Goal: Task Accomplishment & Management: Manage account settings

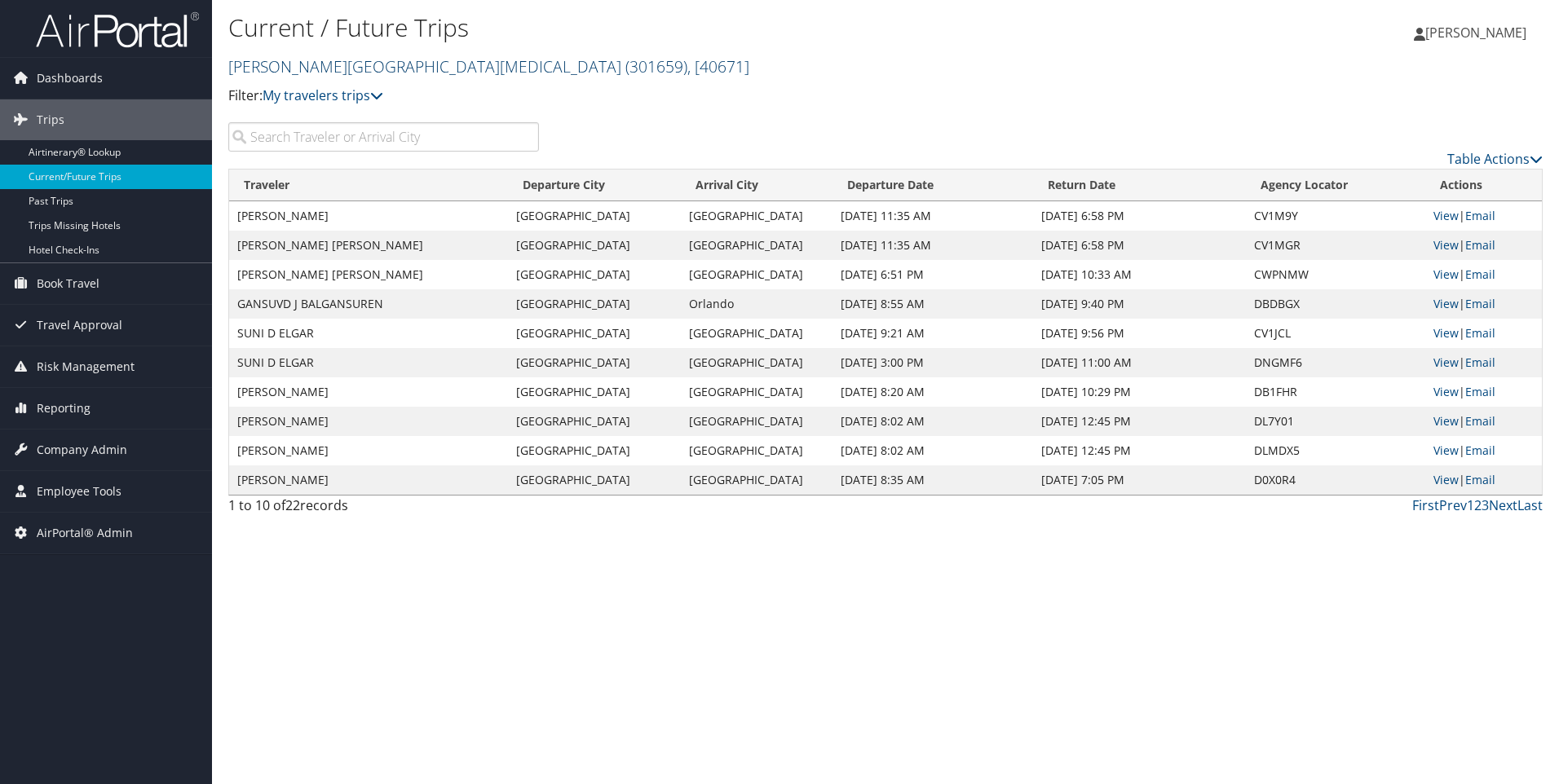
click at [291, 63] on link "Fred Hutchinson Cancer Center ( 301659 ) , [ 40671 ]" at bounding box center [490, 66] width 522 height 22
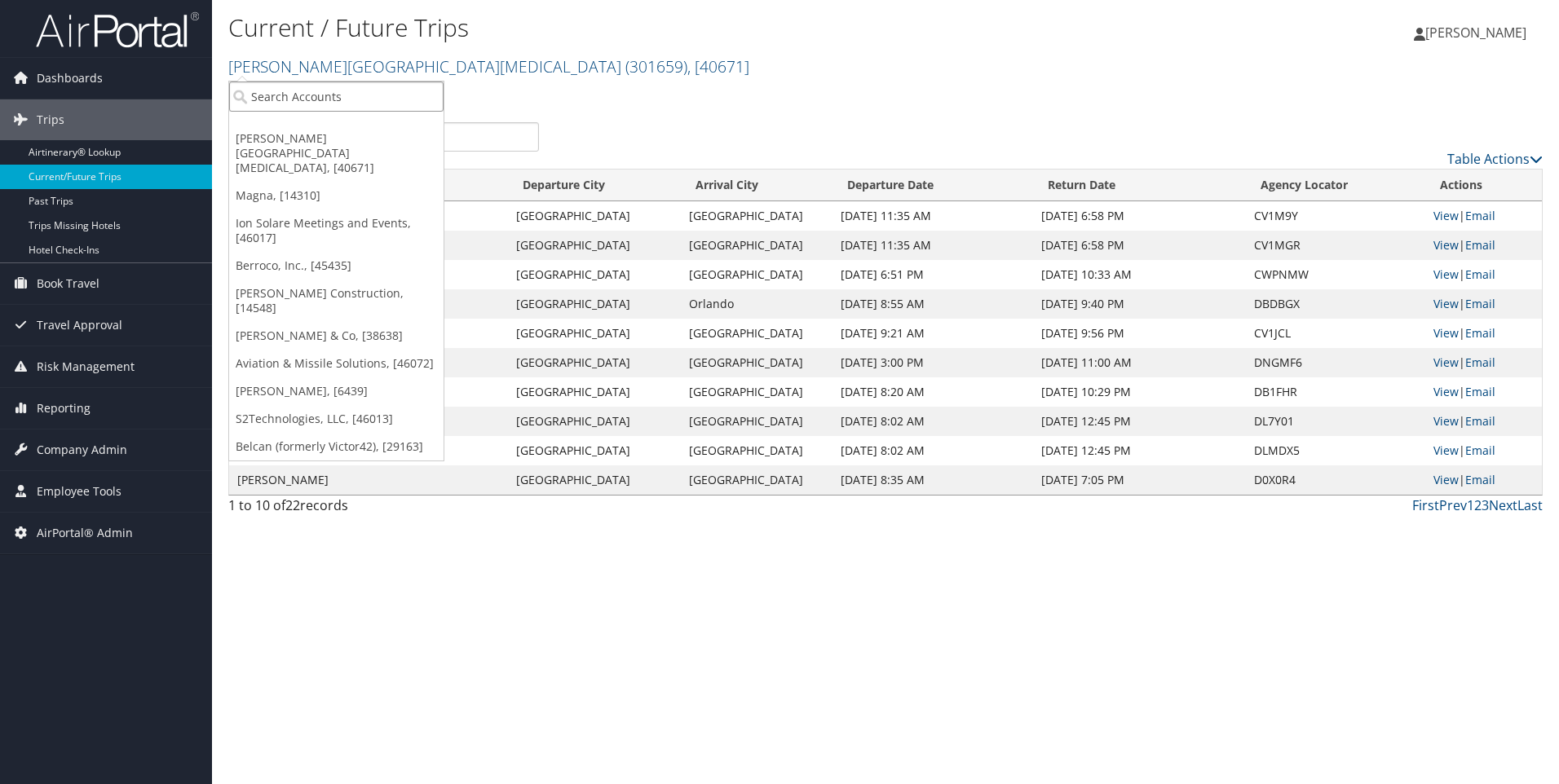
click at [275, 98] on input "search" at bounding box center [335, 96] width 214 height 30
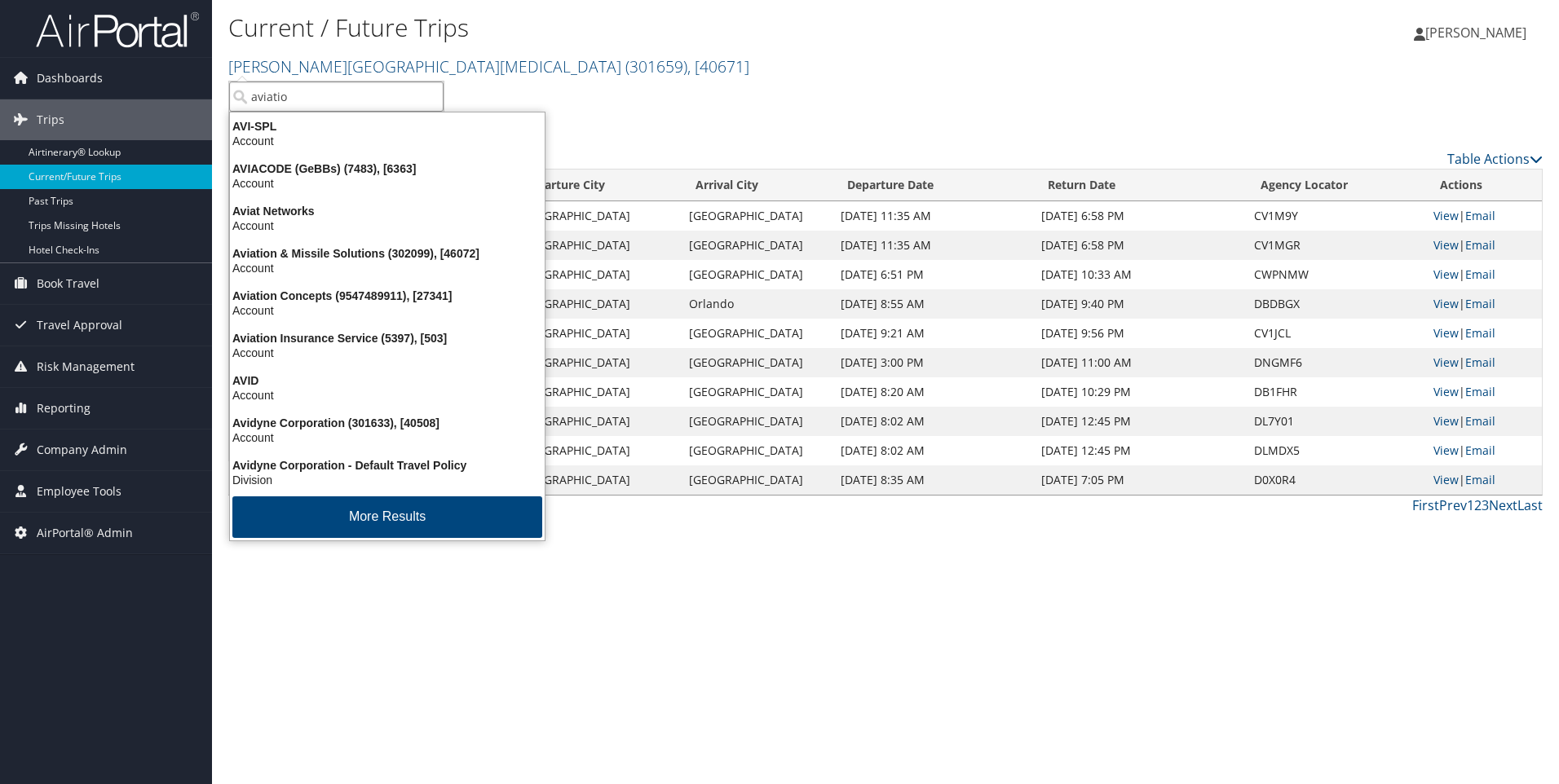
type input "aviation"
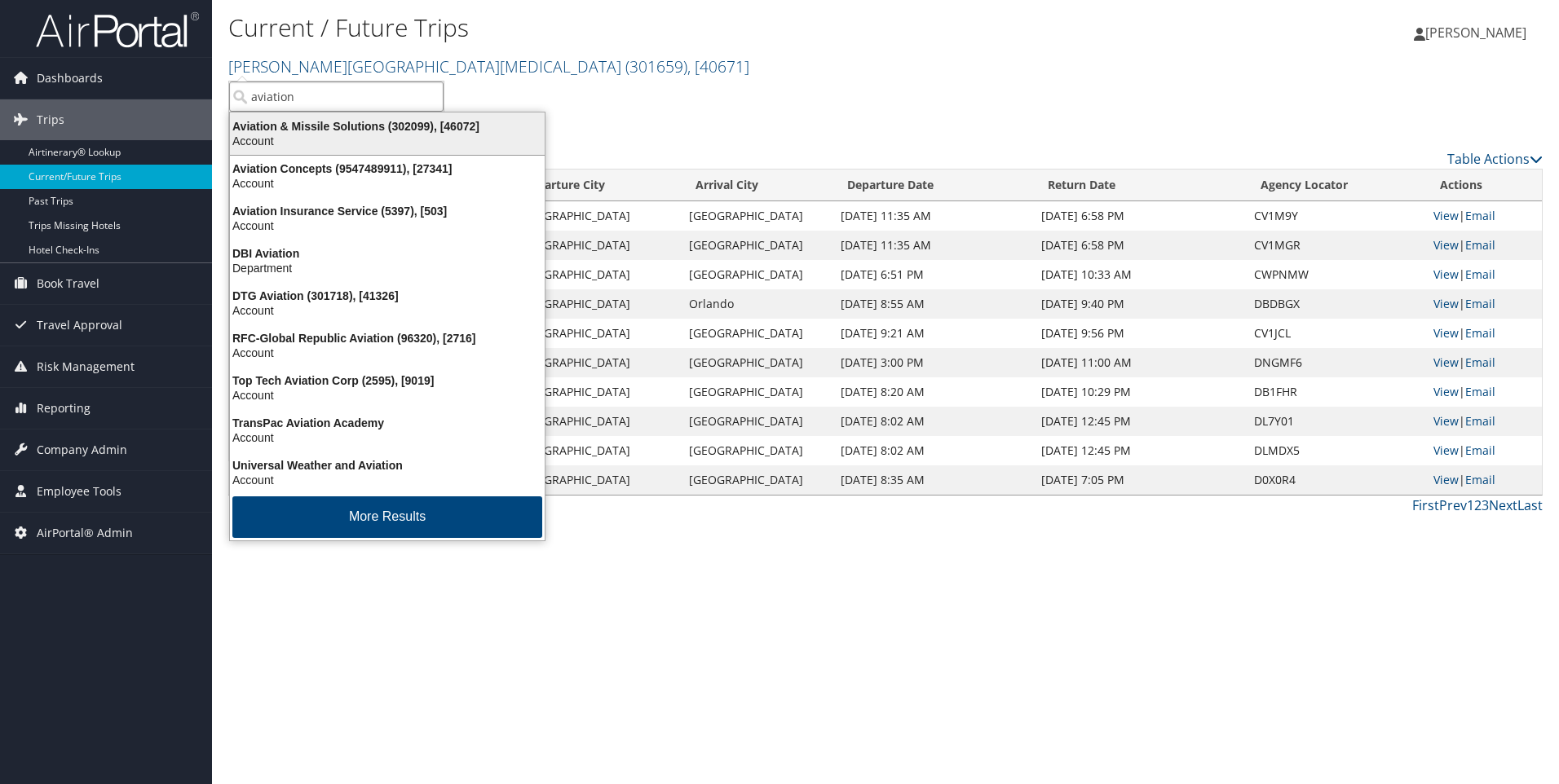
click at [313, 130] on div "Aviation & Missile Solutions (302099), [46072]" at bounding box center [387, 126] width 334 height 15
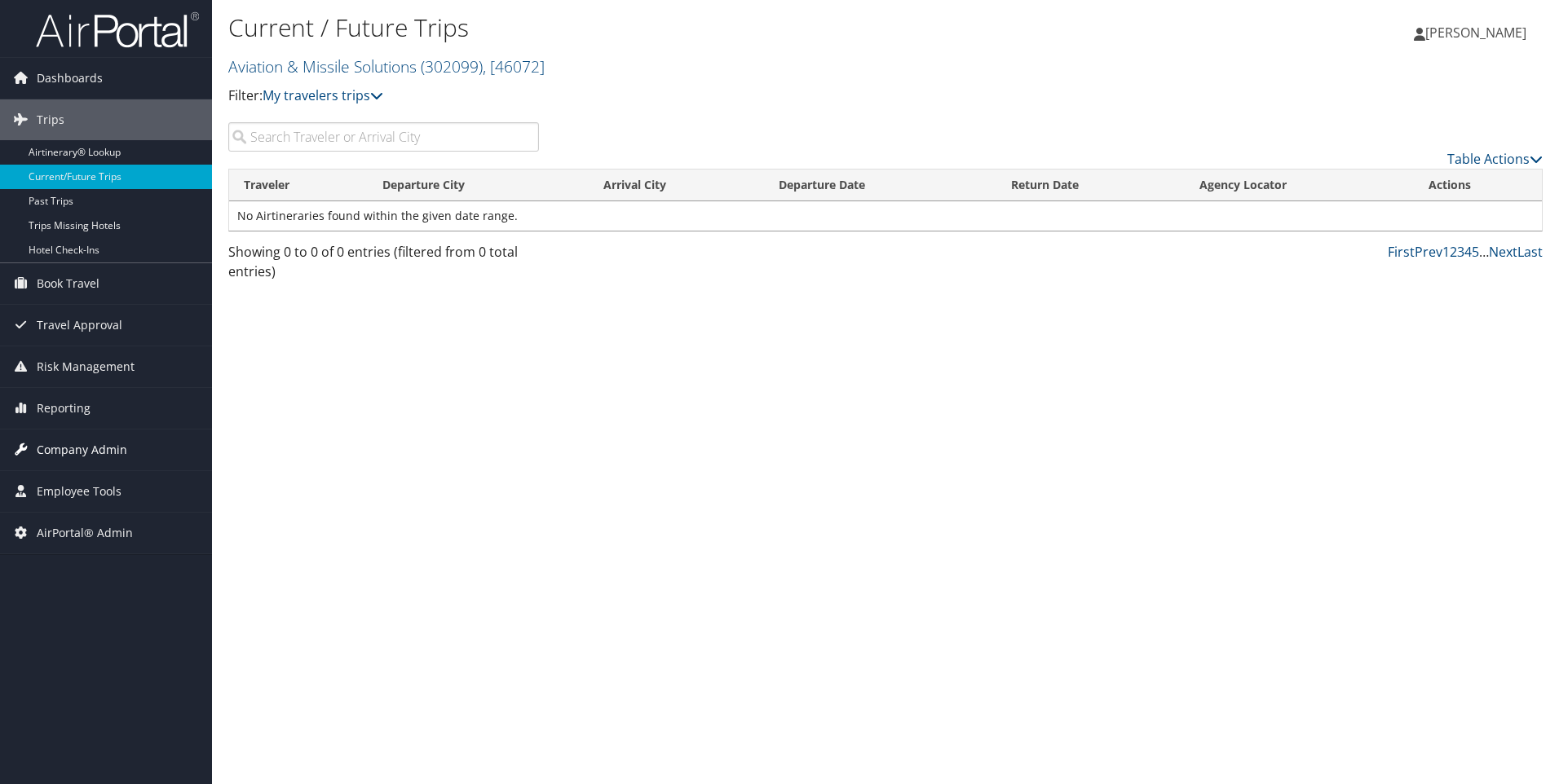
click at [90, 447] on span "Company Admin" at bounding box center [81, 450] width 90 height 41
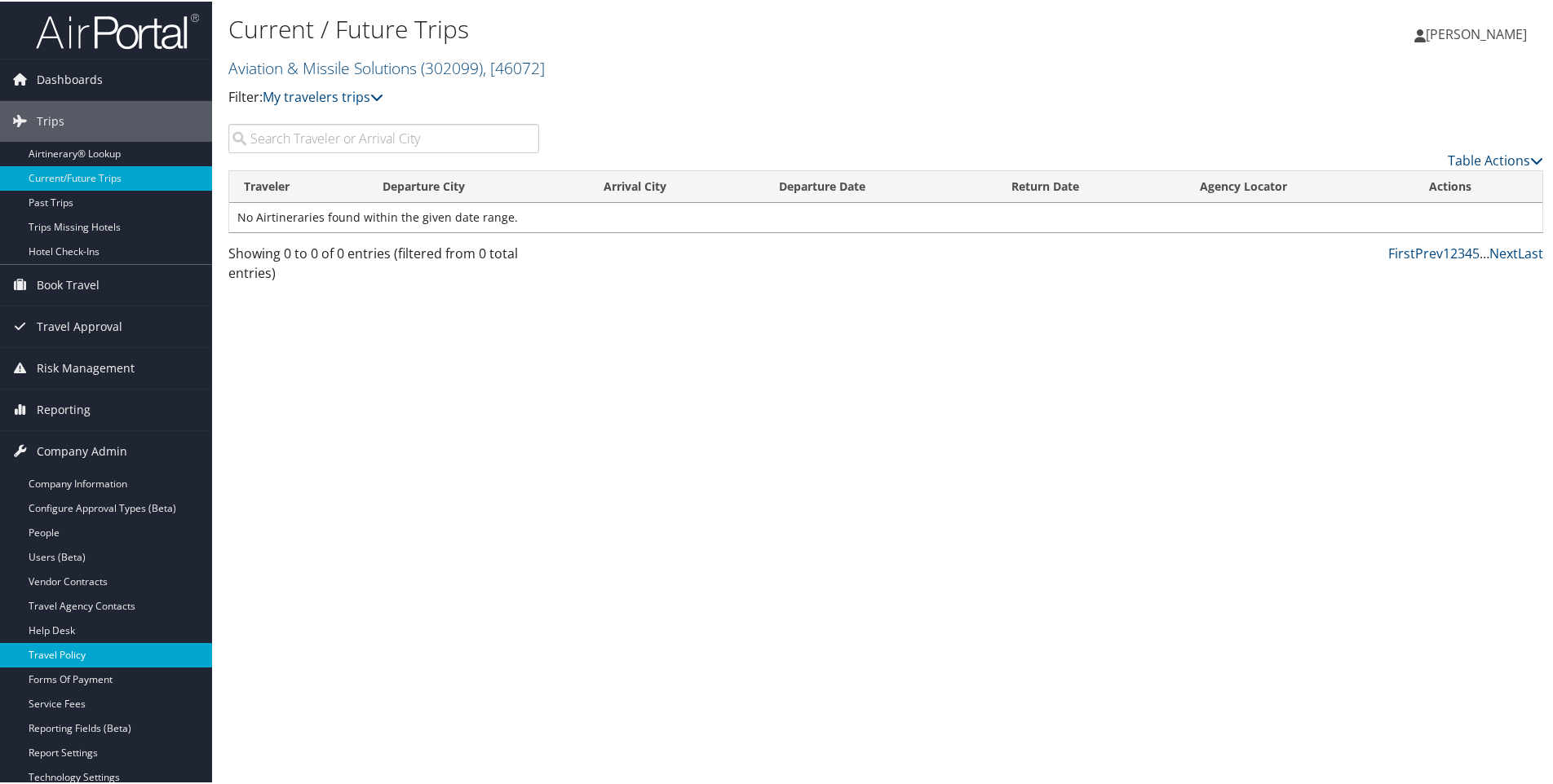
click at [70, 657] on link "Travel Policy" at bounding box center [106, 653] width 212 height 24
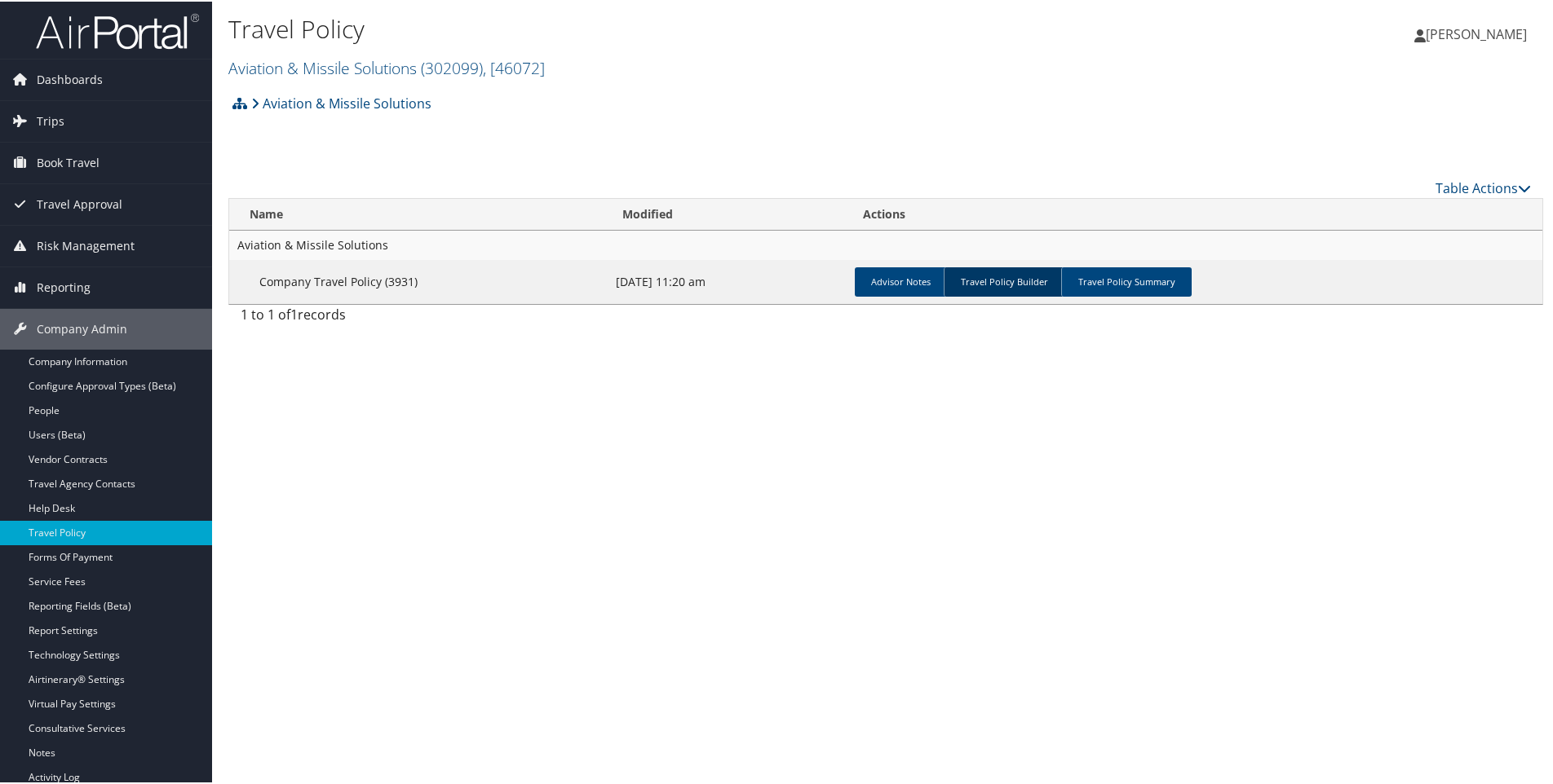
click at [987, 286] on link "Travel Policy Builder" at bounding box center [1003, 280] width 121 height 29
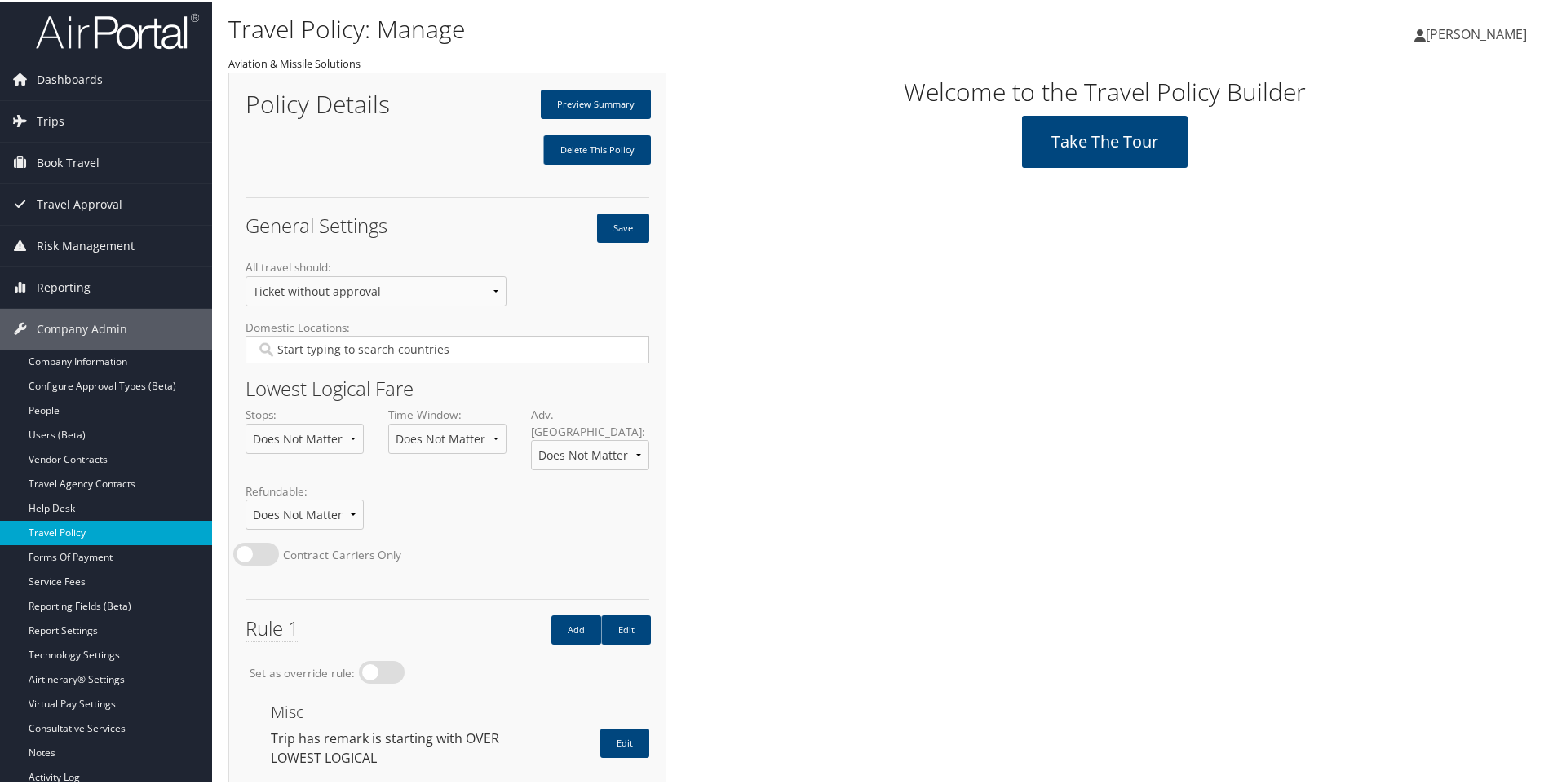
click at [61, 530] on link "Travel Policy" at bounding box center [106, 531] width 212 height 24
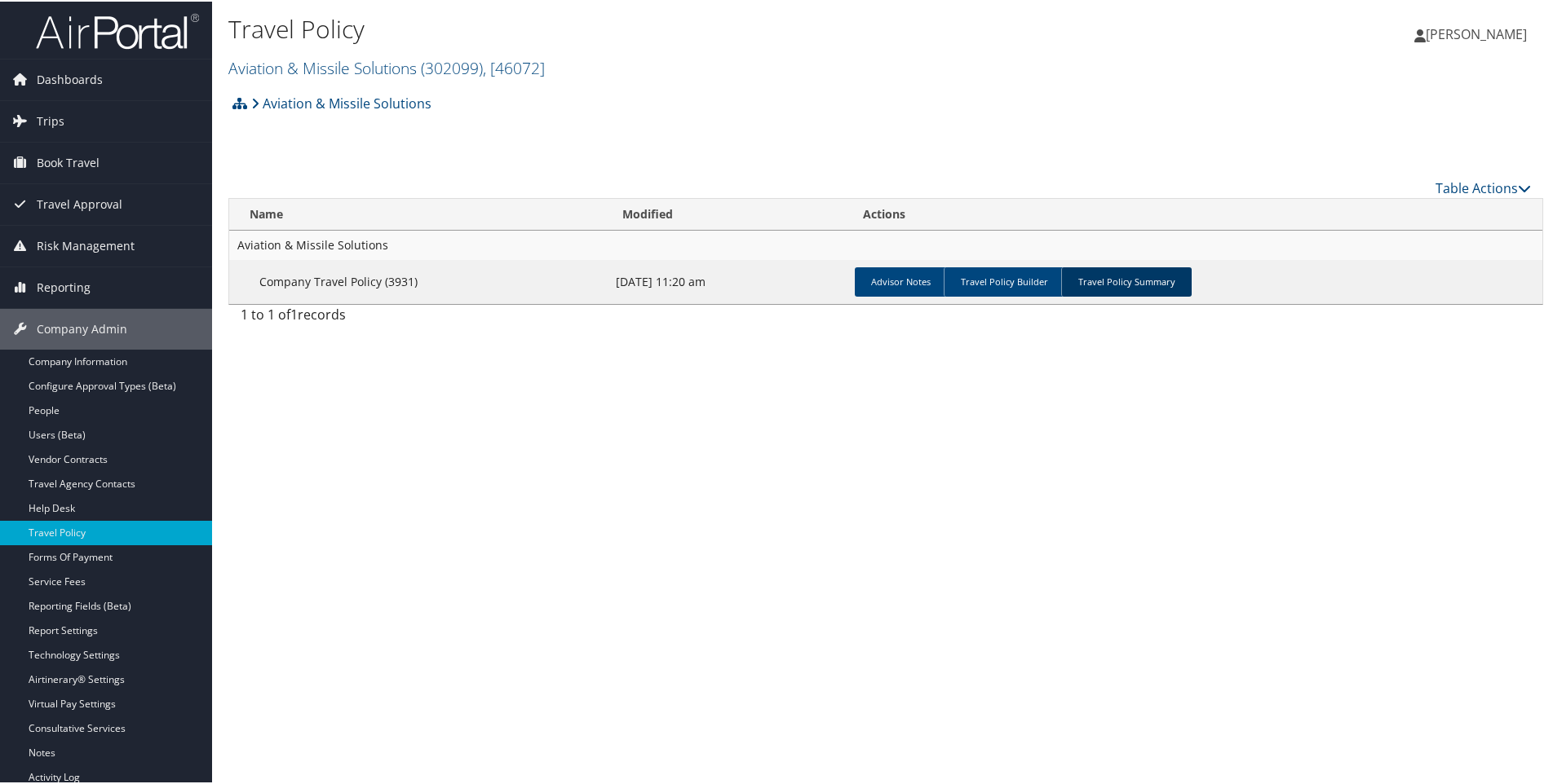
click at [1127, 276] on link "Travel Policy Summary" at bounding box center [1125, 280] width 131 height 29
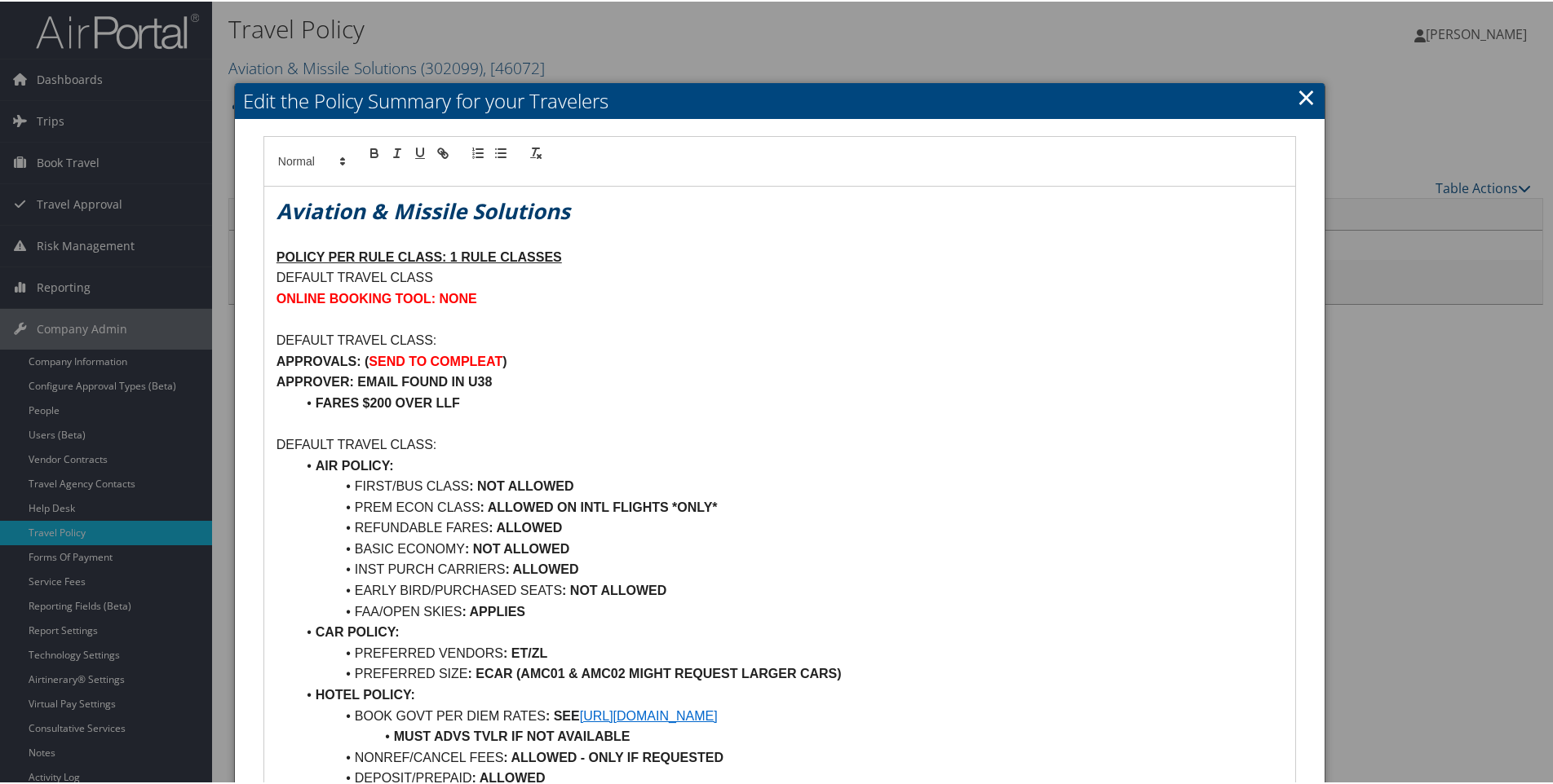
click at [1297, 98] on link "×" at bounding box center [1306, 96] width 18 height 33
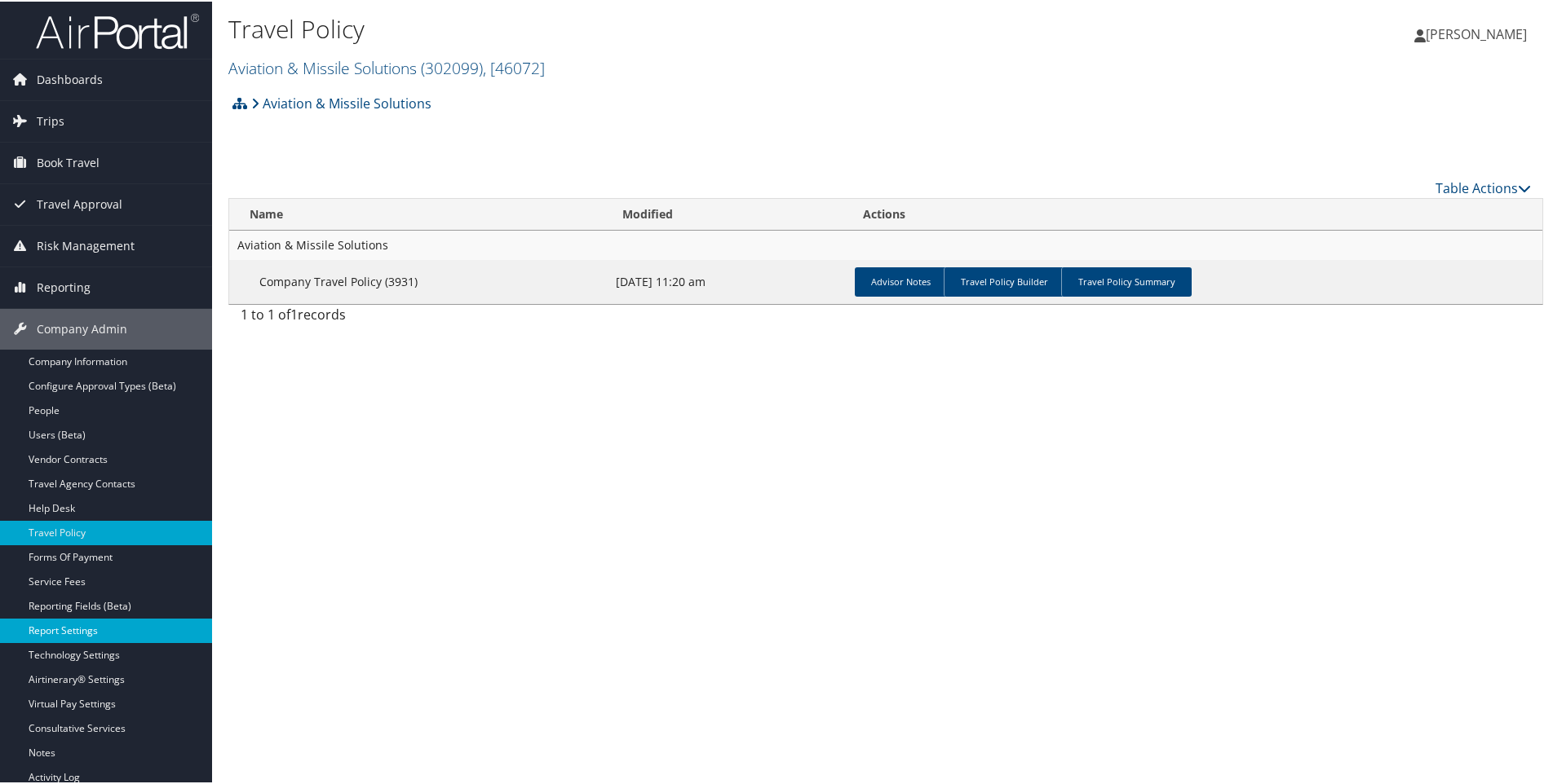
click at [75, 623] on link "Report Settings" at bounding box center [106, 629] width 212 height 24
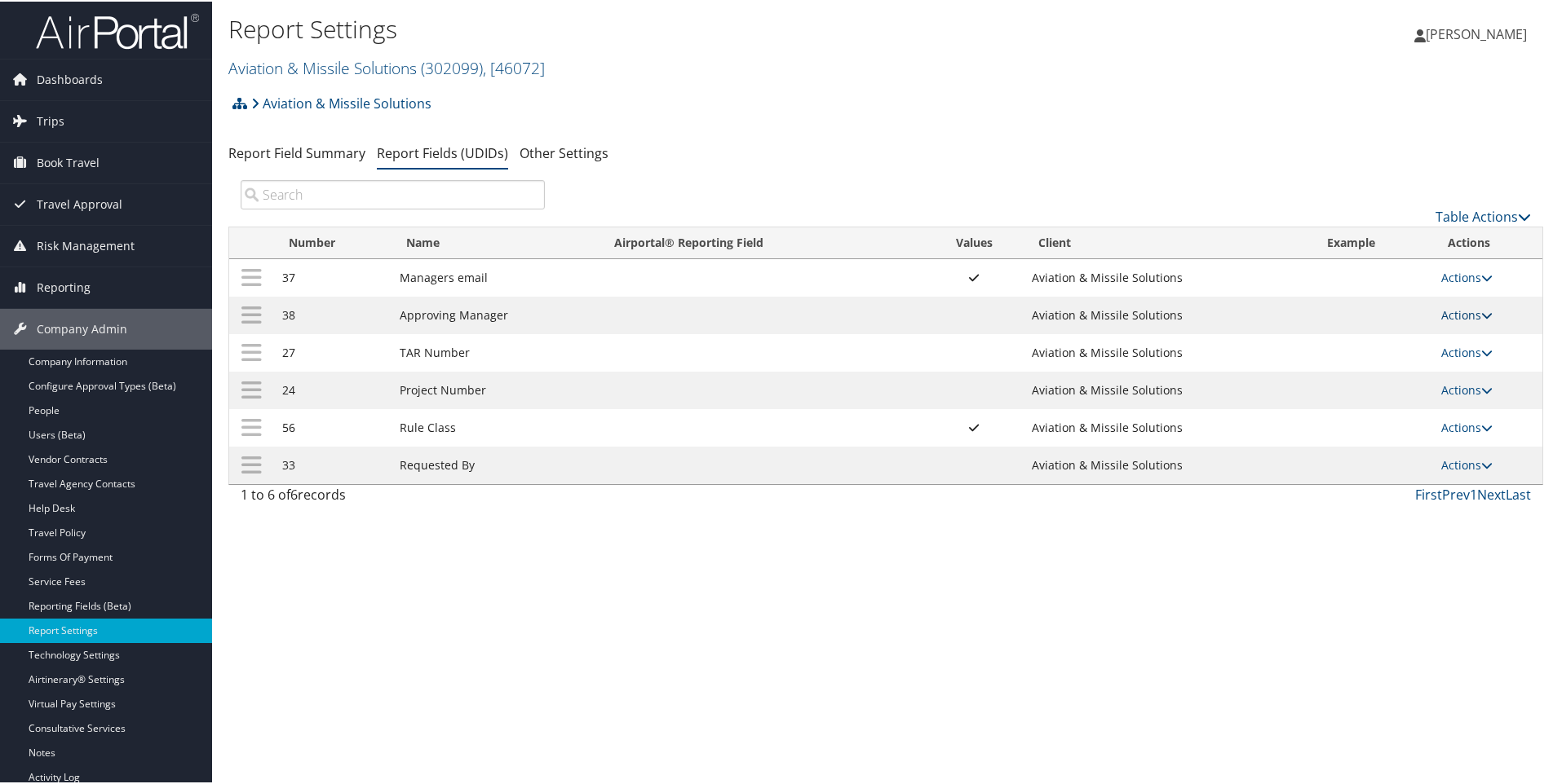
click at [1442, 310] on link "Actions" at bounding box center [1467, 313] width 51 height 16
click at [1341, 386] on link "Edit" at bounding box center [1398, 393] width 176 height 28
select select "both"
select select "trip"
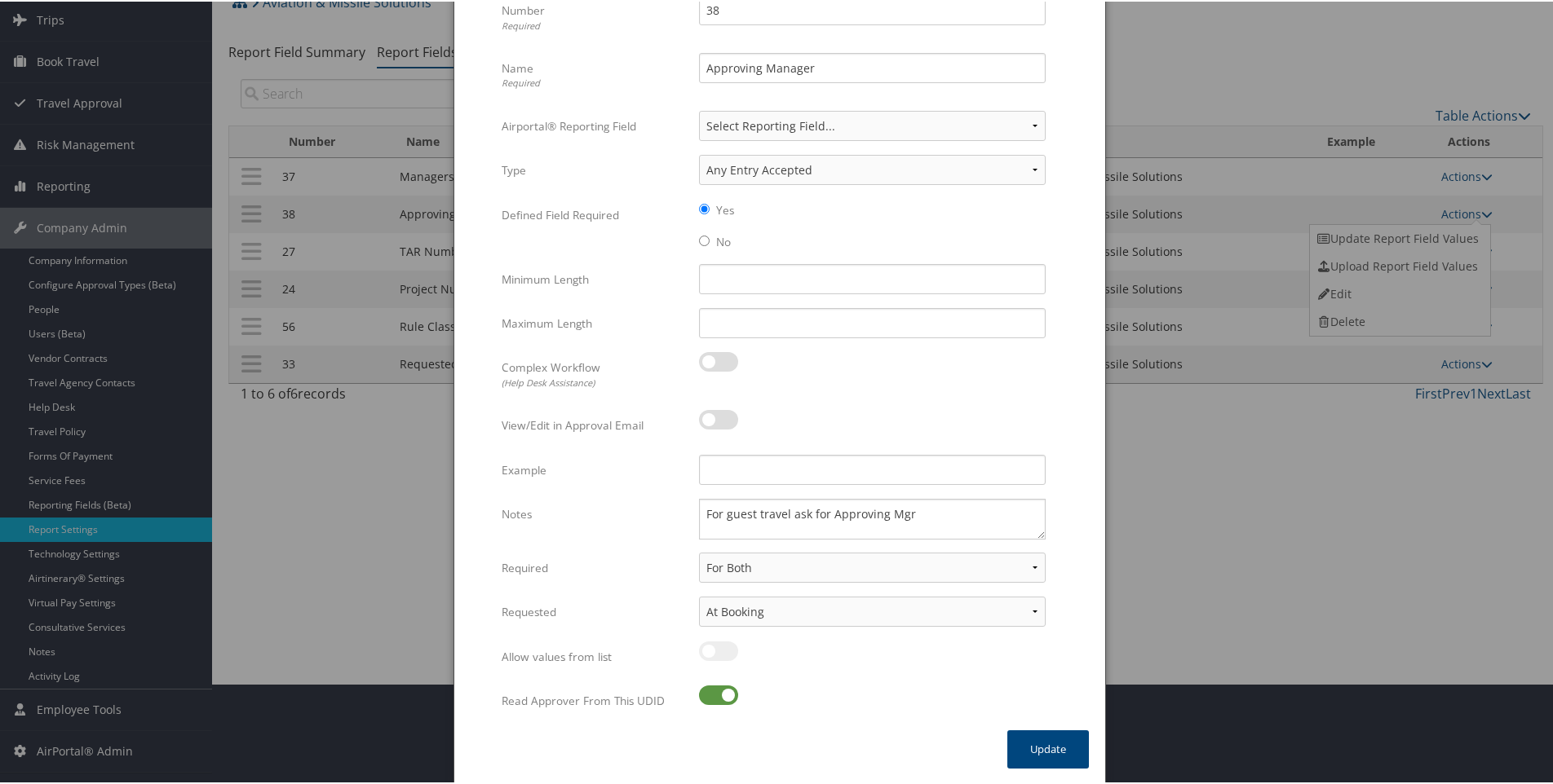
scroll to position [19, 0]
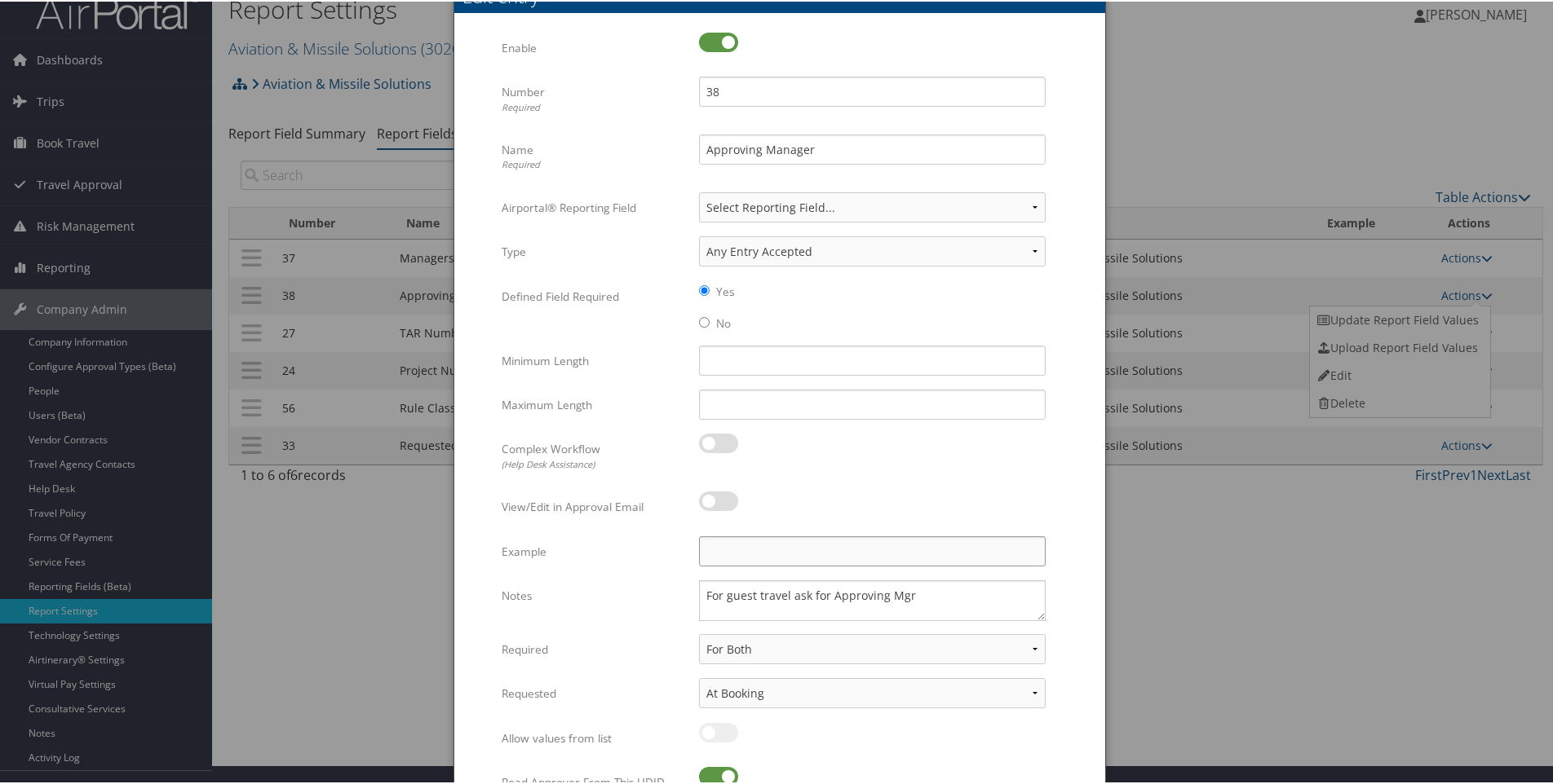
click at [712, 546] on input "Example" at bounding box center [872, 549] width 347 height 30
paste input "AMS3X.COM"
click at [758, 550] on input "jane.doe.at.AMS3X.COM" at bounding box center [872, 549] width 347 height 30
drag, startPoint x: 752, startPoint y: 552, endPoint x: 763, endPoint y: 549, distance: 11.4
click at [763, 549] on input "jane.doe.at.AMS3X.COM" at bounding box center [872, 549] width 347 height 30
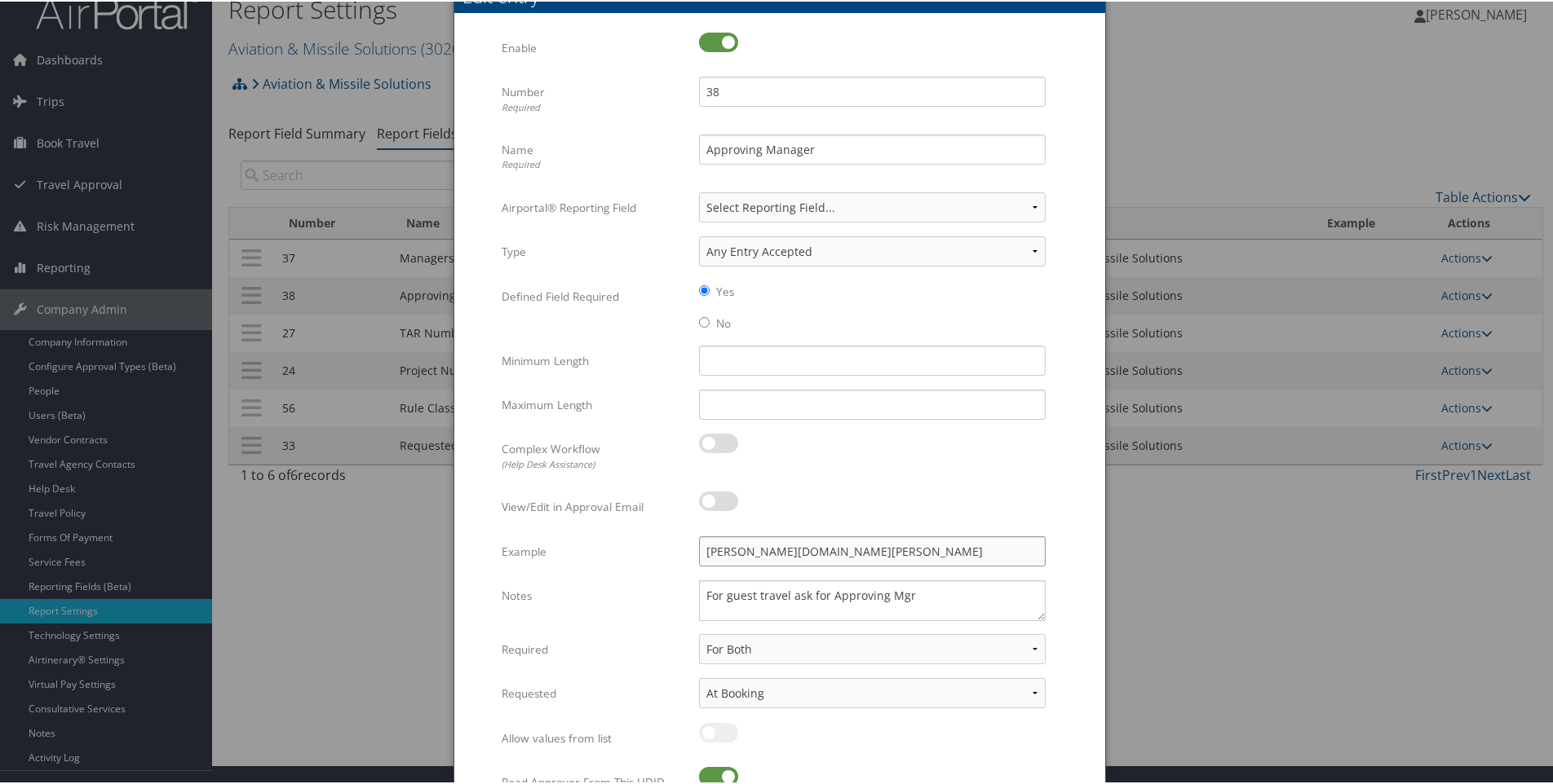
drag, startPoint x: 747, startPoint y: 550, endPoint x: 680, endPoint y: 555, distance: 67.2
click at [680, 555] on div "Example jane.doe.AT.AMS3X.COM Multiple values The selected items contain differ…" at bounding box center [779, 556] width 556 height 44
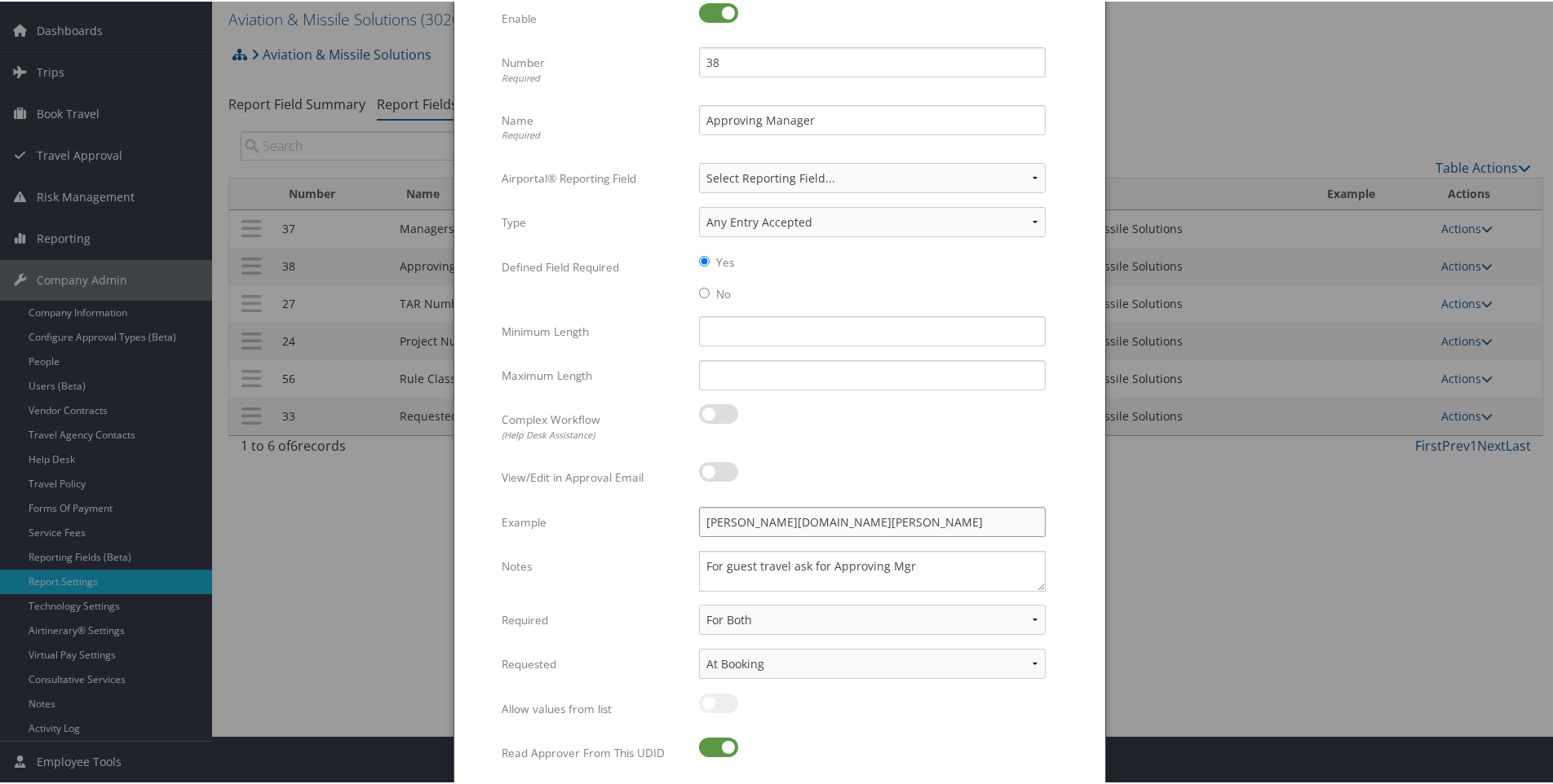
scroll to position [101, 0]
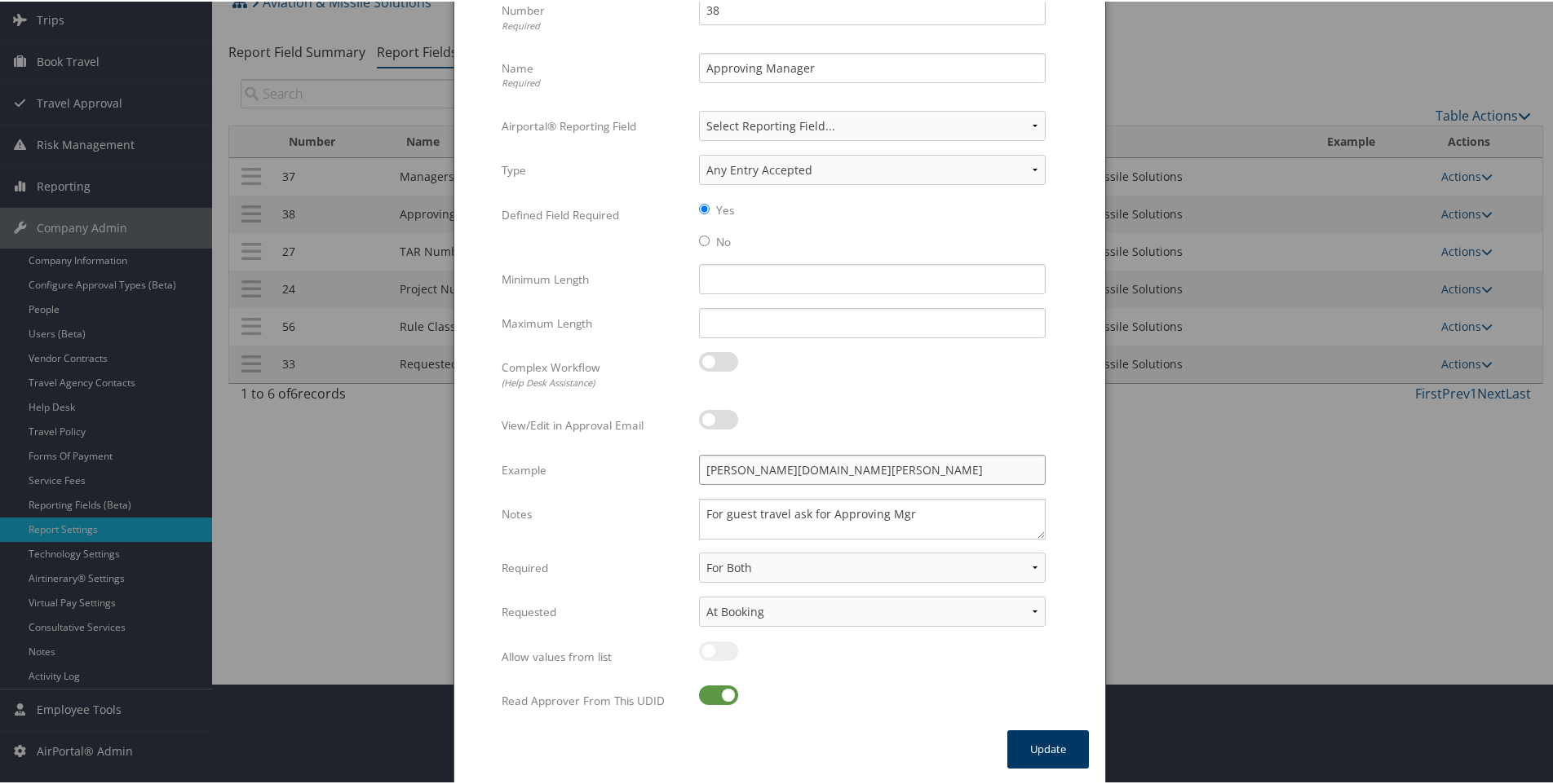
type input "JANE.DOE.AT.AMS3X.COM"
click at [1013, 743] on button "Update" at bounding box center [1048, 748] width 81 height 39
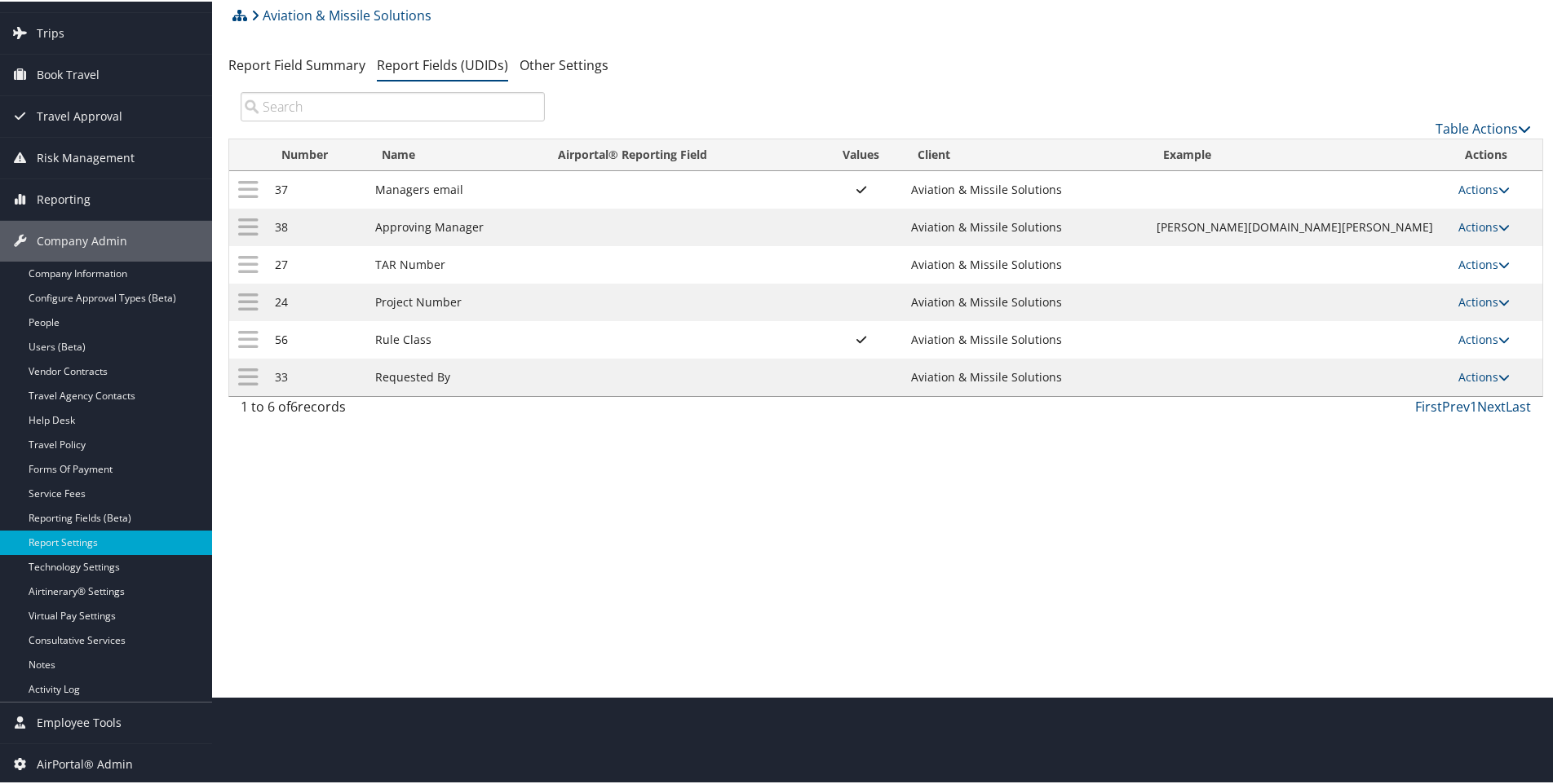
scroll to position [88, 0]
click at [62, 556] on link "Technology Settings" at bounding box center [106, 565] width 212 height 24
click at [60, 565] on link "Technology Settings" at bounding box center [106, 565] width 212 height 24
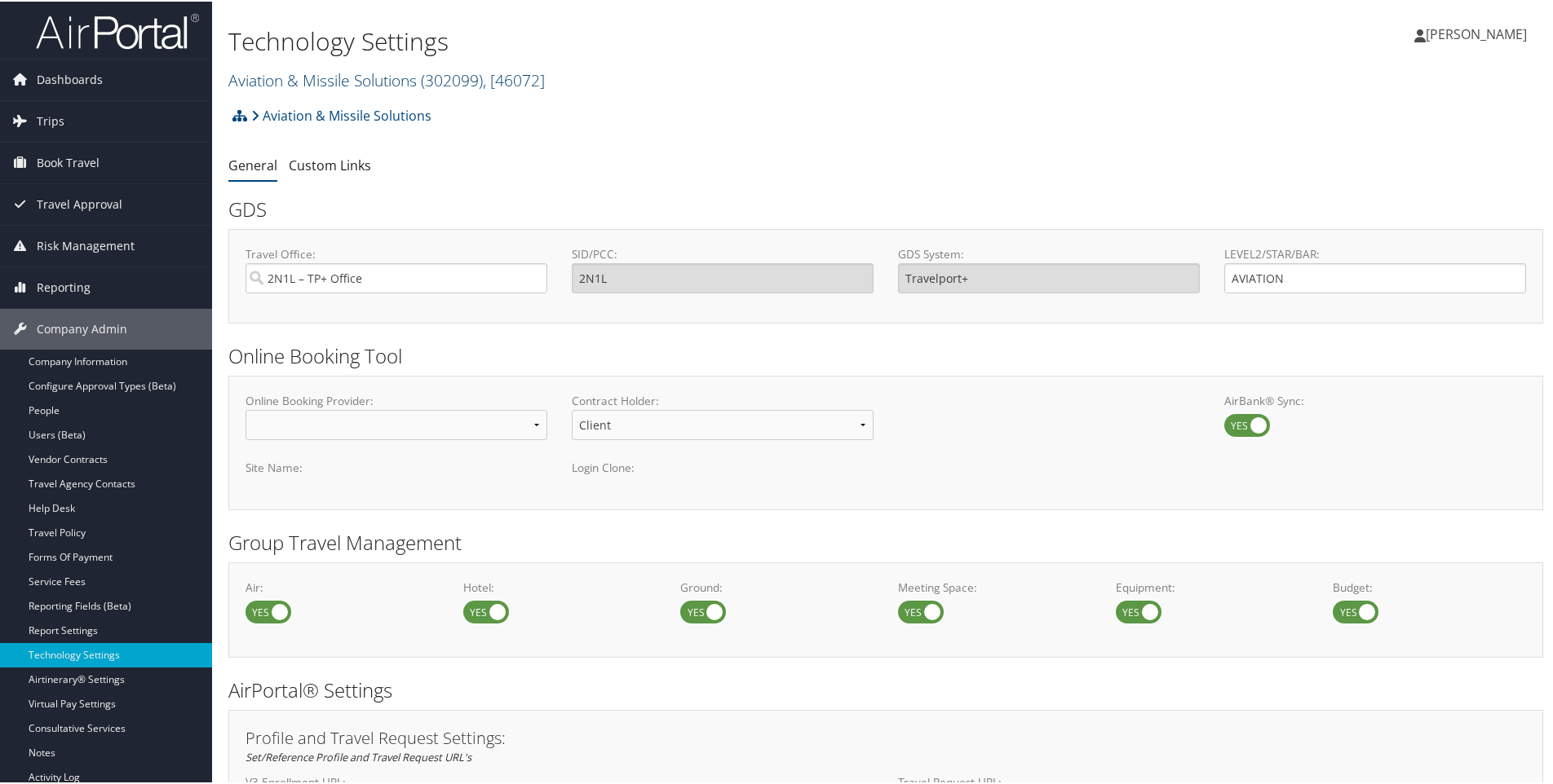
click at [236, 78] on link "Aviation & Missile Solutions ( 302099 ) , [ 46072 ]" at bounding box center [387, 78] width 316 height 22
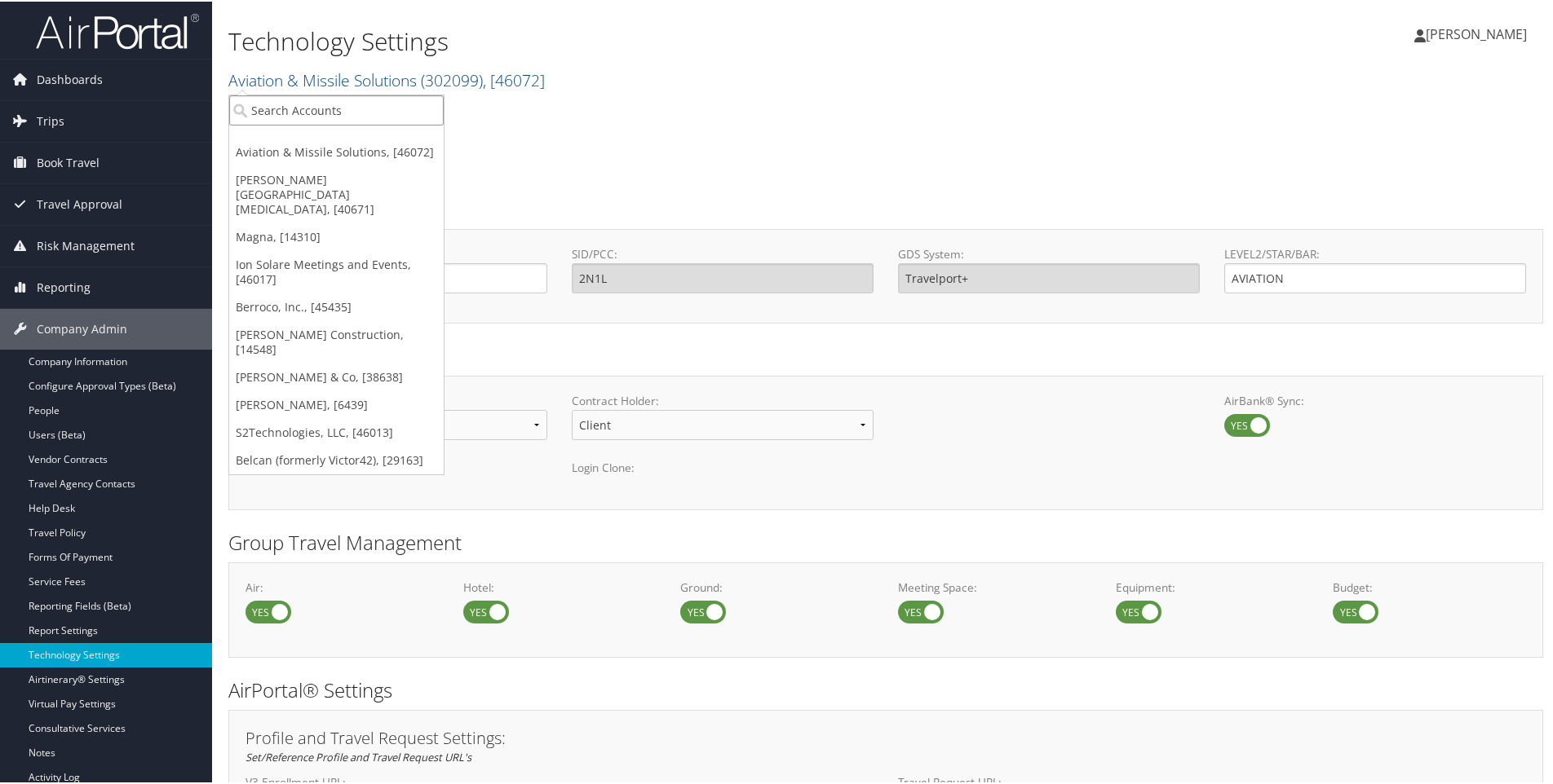
click at [249, 110] on input "search" at bounding box center [335, 109] width 214 height 30
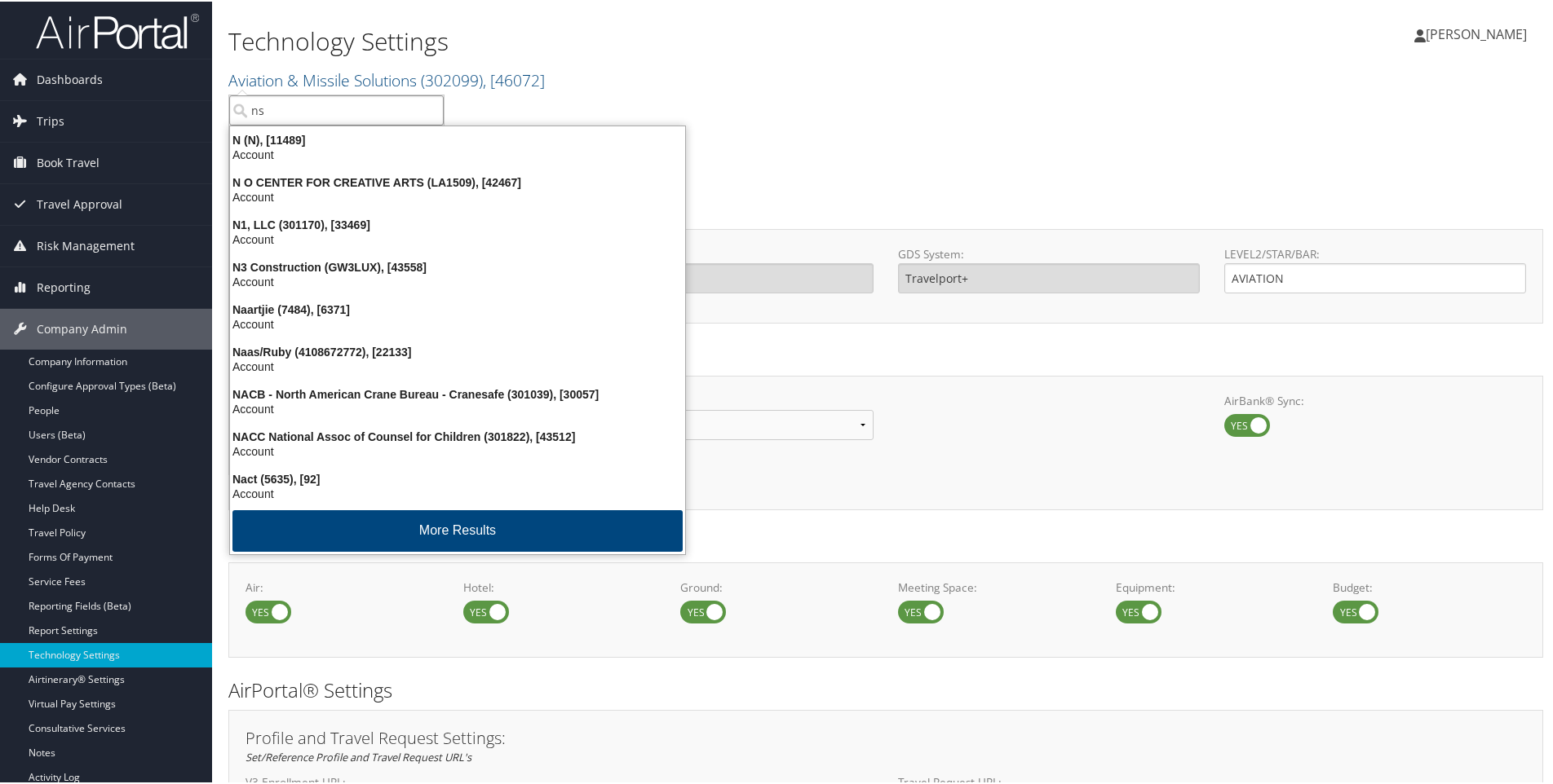
type input "nsk"
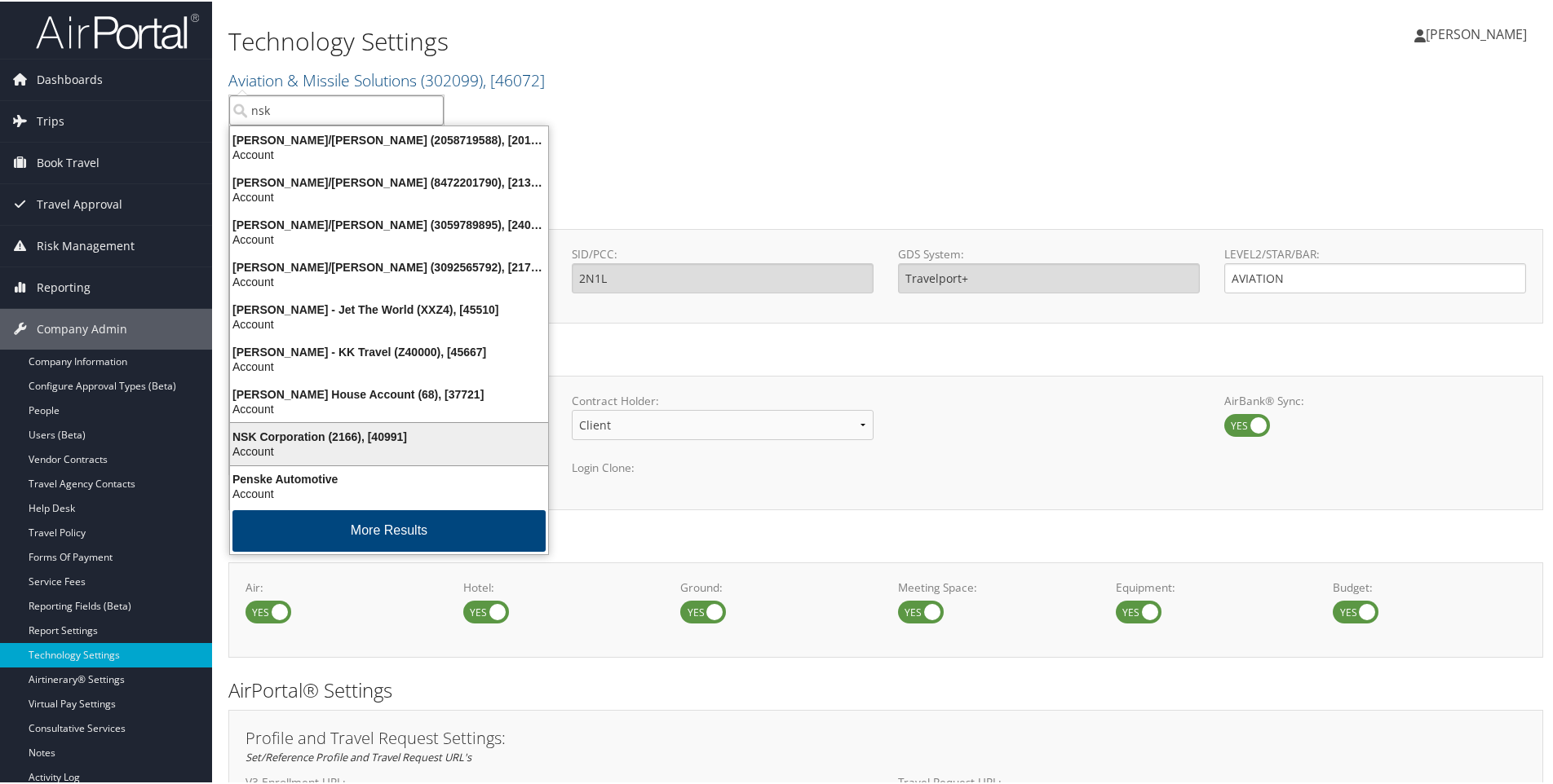
click at [314, 439] on div "NSK Corporation (2166), [40991]" at bounding box center [389, 435] width 337 height 15
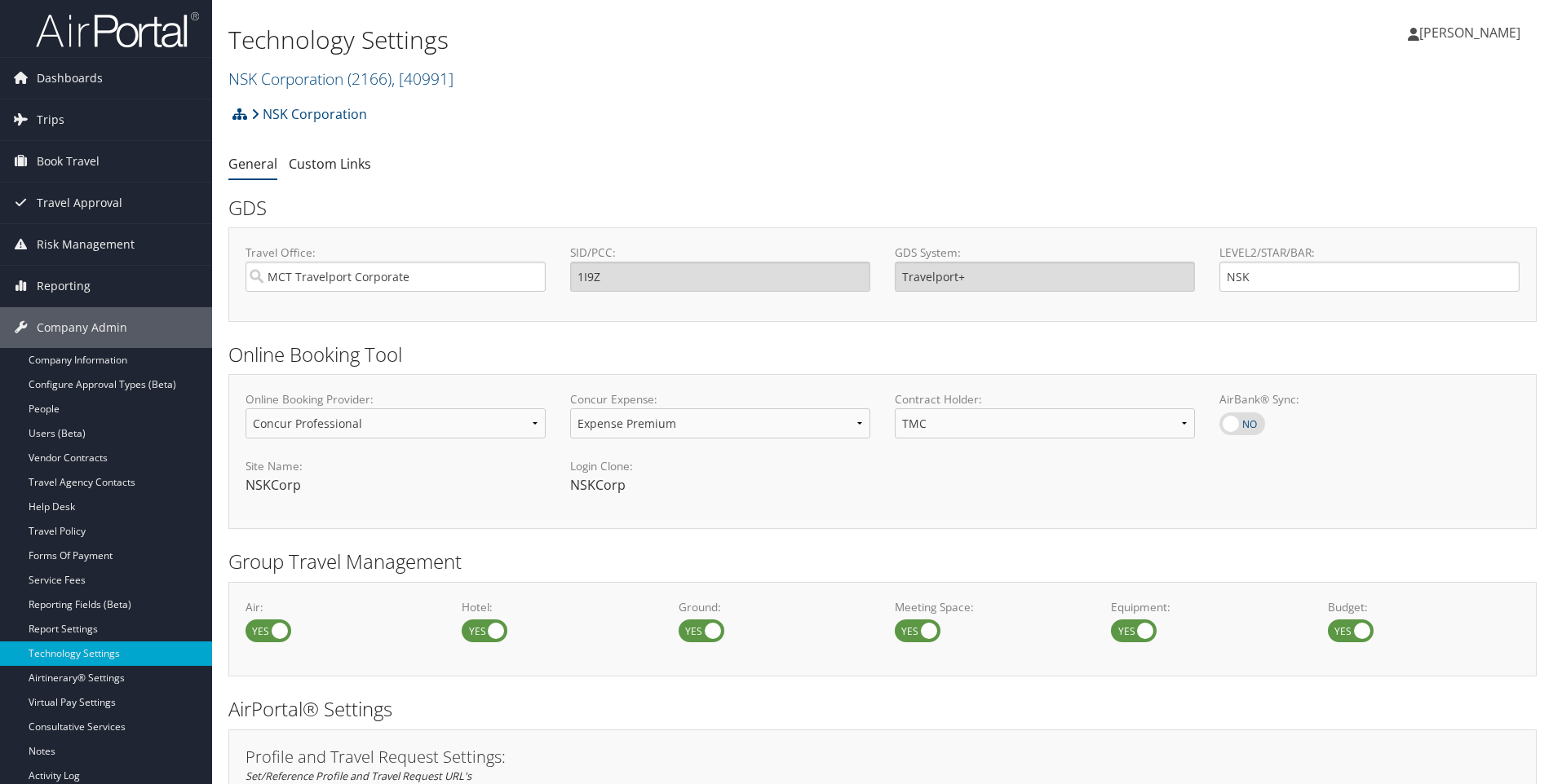
select select "4"
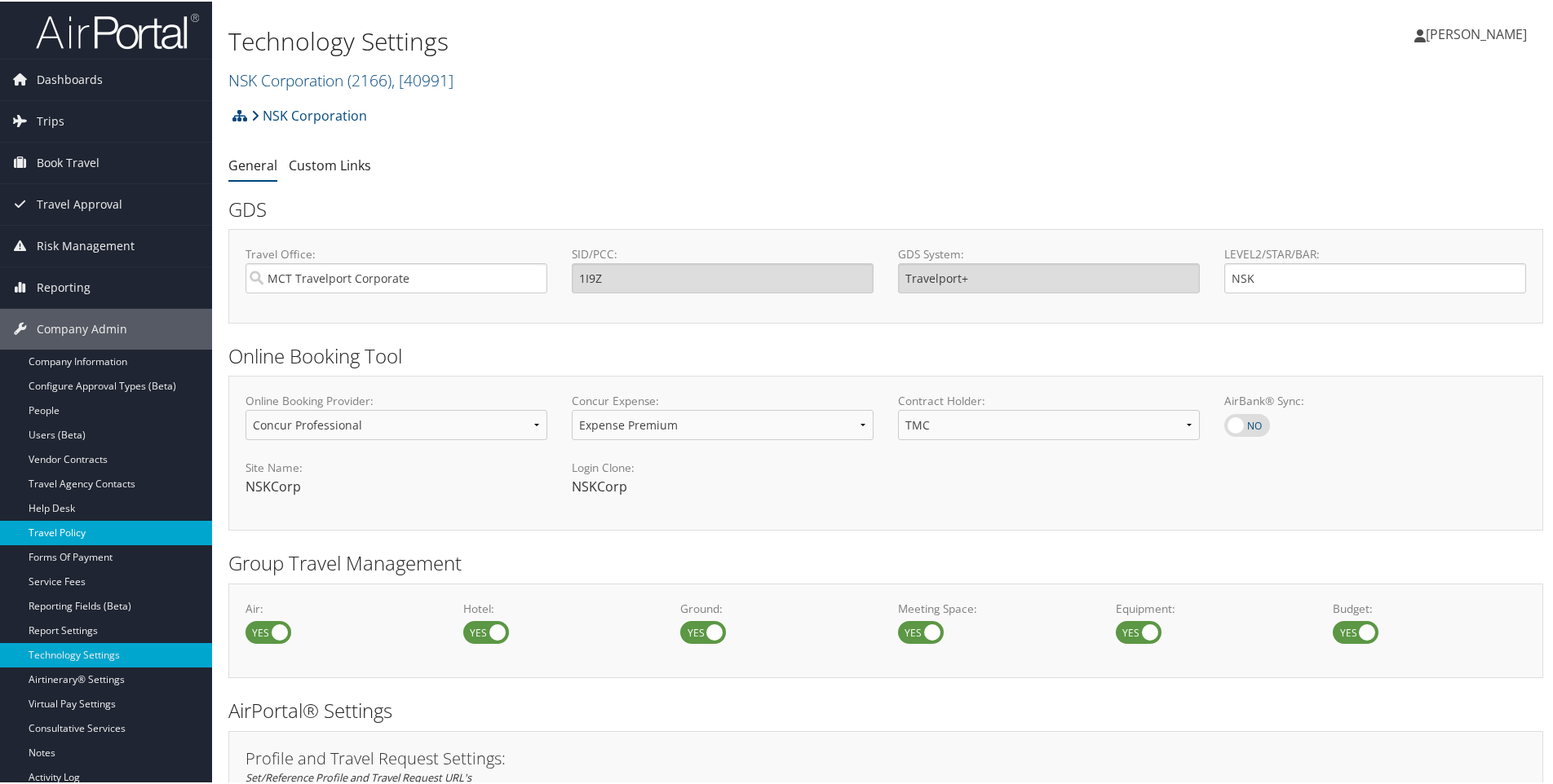
click at [63, 537] on link "Travel Policy" at bounding box center [106, 531] width 212 height 24
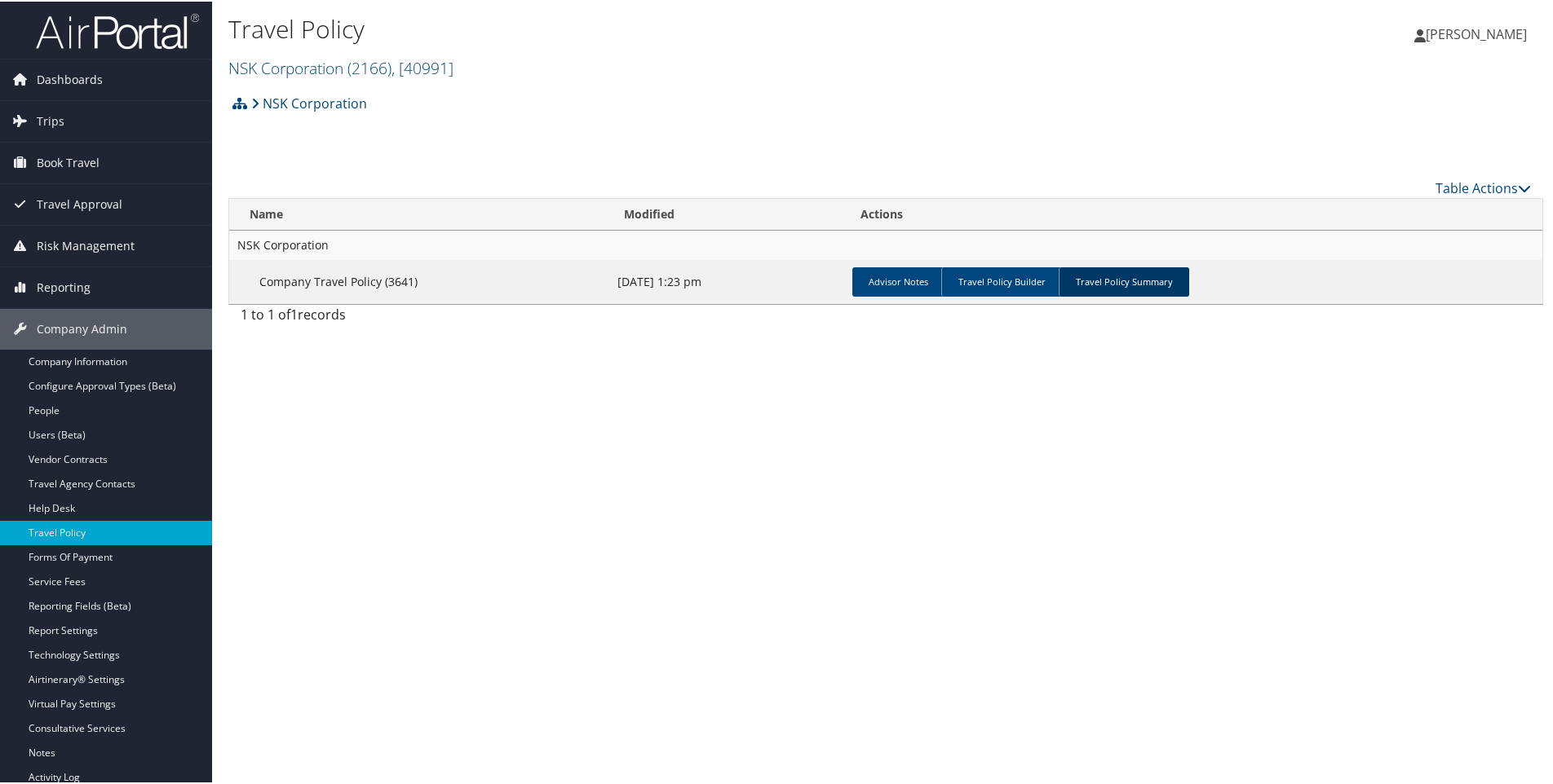
click at [1125, 288] on link "Travel Policy Summary" at bounding box center [1124, 280] width 131 height 29
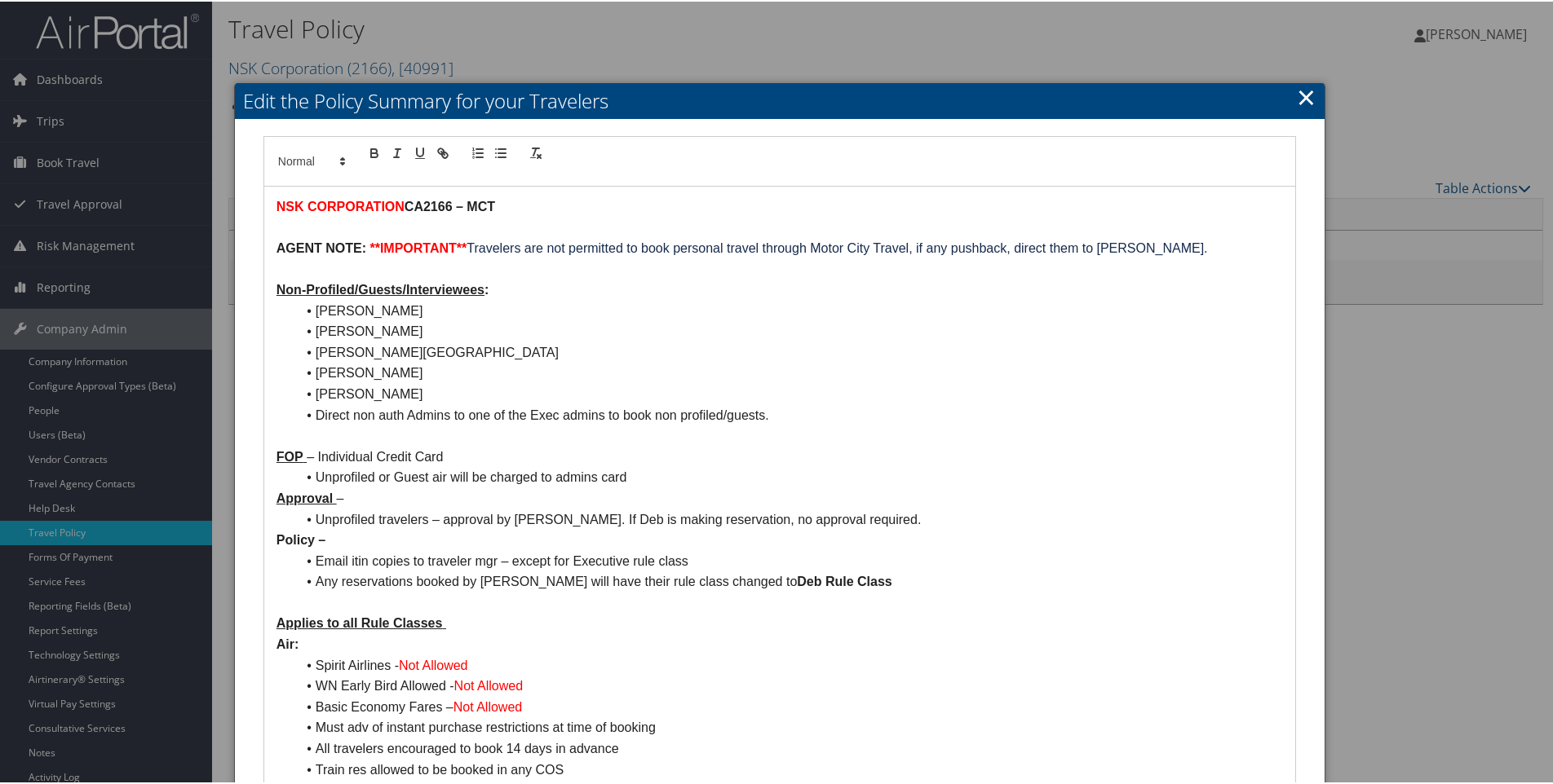
click at [1297, 90] on link "×" at bounding box center [1306, 96] width 18 height 33
